Goal: Use online tool/utility: Utilize a website feature to perform a specific function

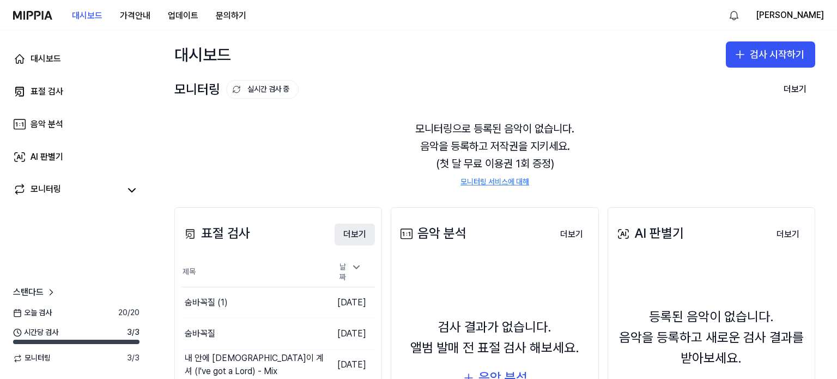
click at [347, 235] on button "더보기" at bounding box center [355, 234] width 40 height 22
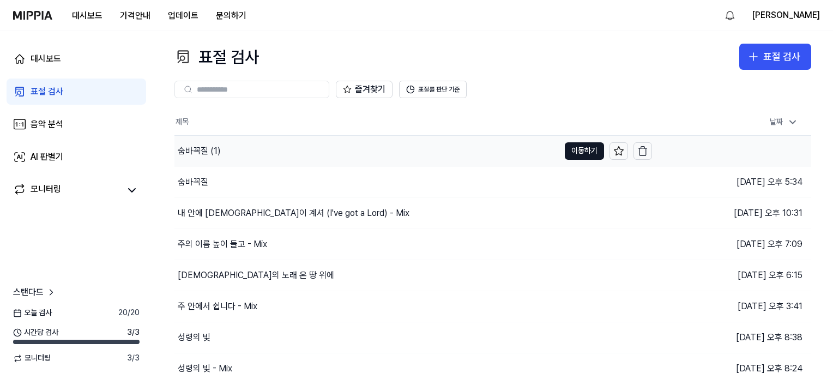
click at [194, 152] on div "숨바꼭질 (1)" at bounding box center [199, 150] width 43 height 13
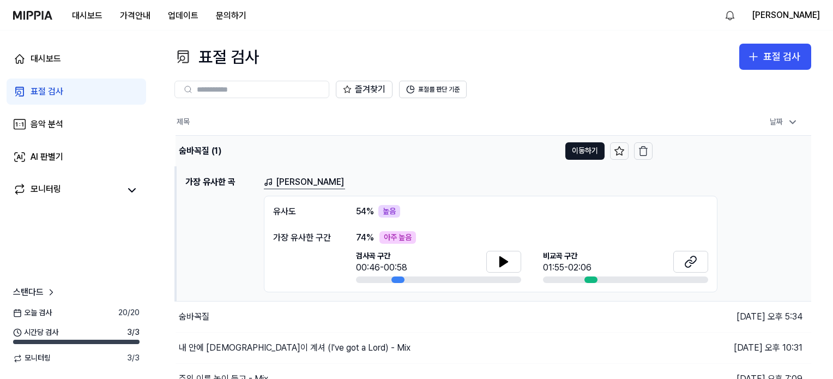
click at [201, 146] on div "숨바꼭질 (1)" at bounding box center [200, 150] width 43 height 13
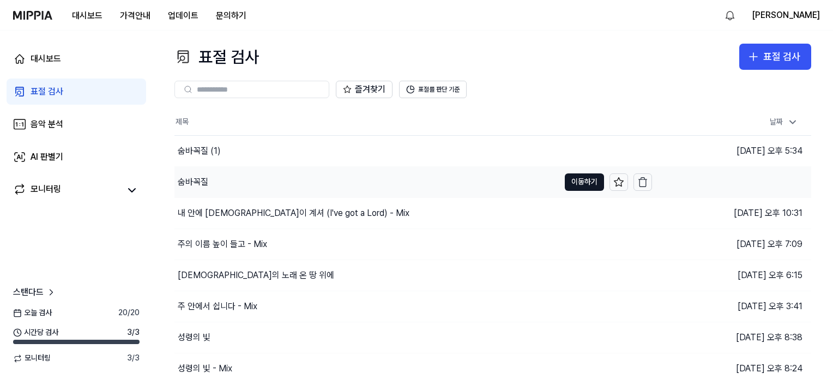
click at [192, 183] on div "숨바꼭질" at bounding box center [193, 182] width 31 height 13
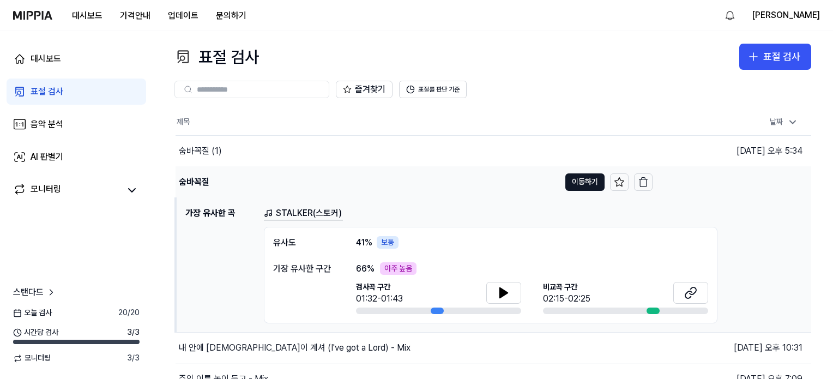
click at [192, 183] on div "숨바꼭질" at bounding box center [194, 182] width 31 height 13
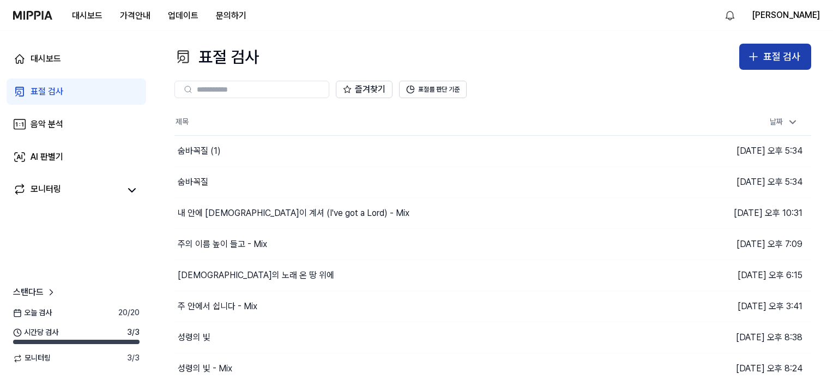
click at [766, 59] on div "표절 검사" at bounding box center [781, 57] width 37 height 16
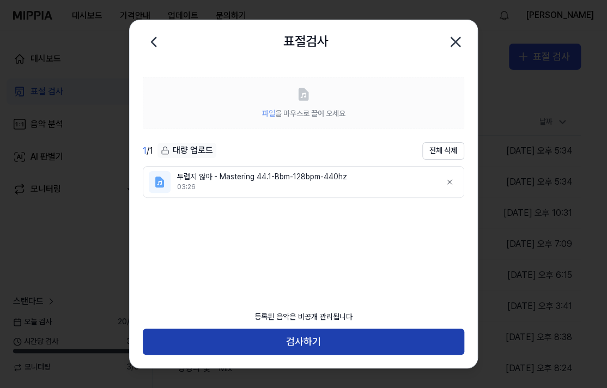
click at [300, 336] on button "검사하기" at bounding box center [304, 342] width 322 height 26
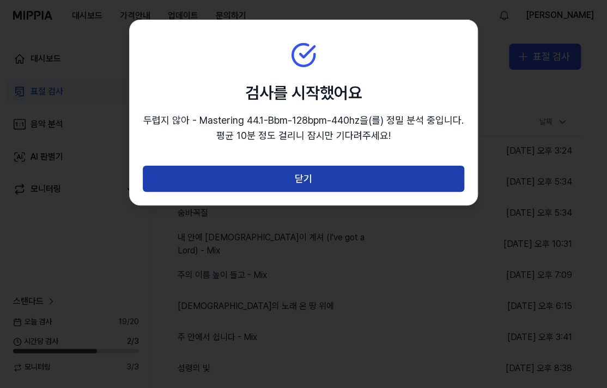
click at [352, 177] on button "닫기" at bounding box center [304, 179] width 322 height 26
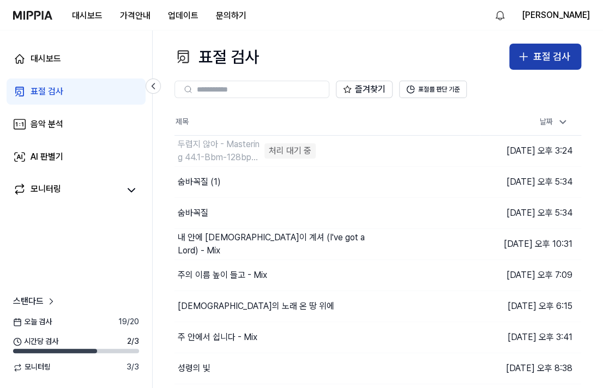
click at [547, 58] on div "표절 검사" at bounding box center [551, 57] width 37 height 16
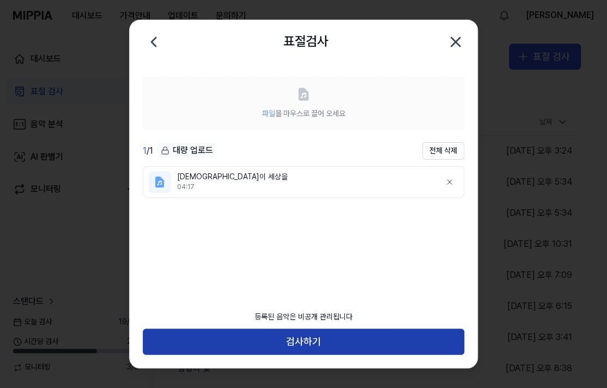
click at [322, 344] on button "검사하기" at bounding box center [304, 342] width 322 height 26
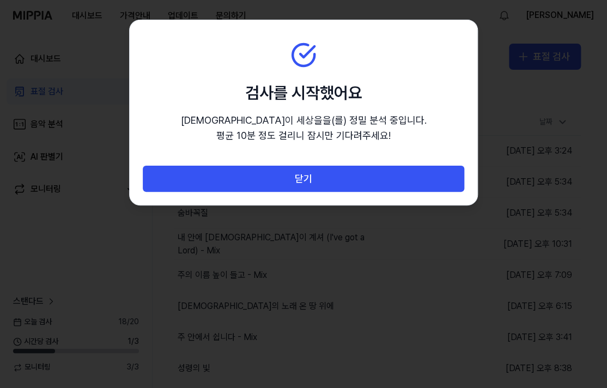
click at [257, 196] on div "닫기" at bounding box center [304, 185] width 348 height 39
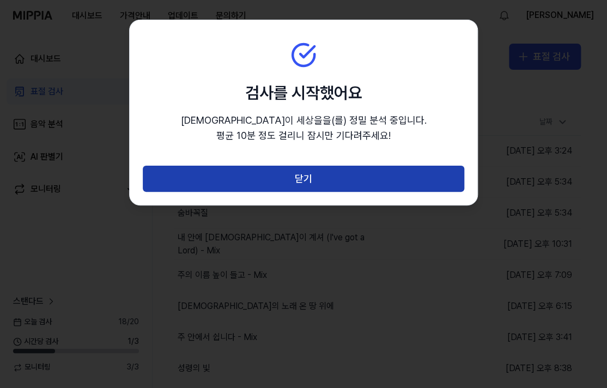
click at [275, 176] on button "닫기" at bounding box center [304, 179] width 322 height 26
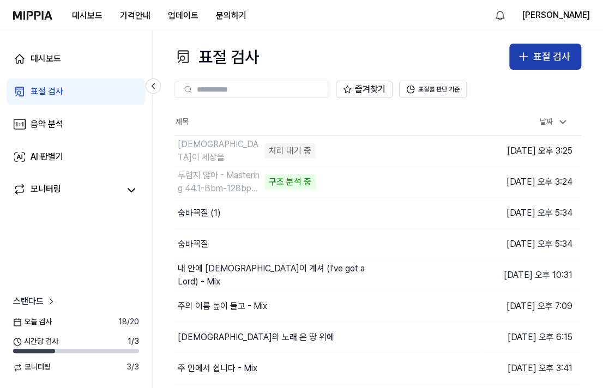
click at [533, 59] on div "표절 검사" at bounding box center [551, 57] width 37 height 16
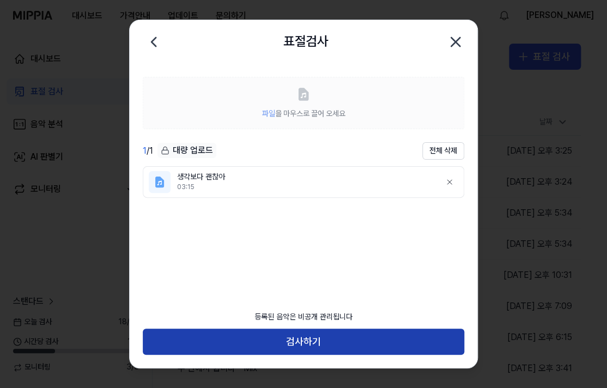
click at [311, 342] on button "검사하기" at bounding box center [304, 342] width 322 height 26
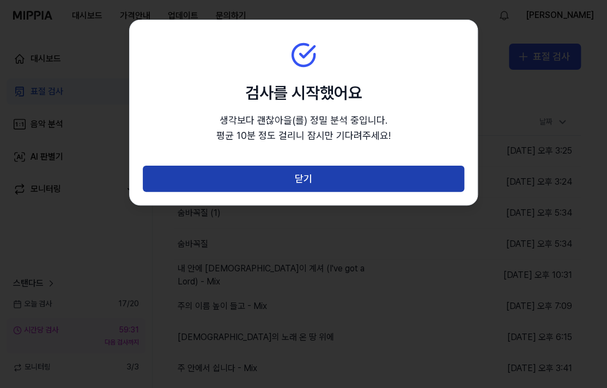
click at [345, 177] on button "닫기" at bounding box center [304, 179] width 322 height 26
